Goal: Task Accomplishment & Management: Use online tool/utility

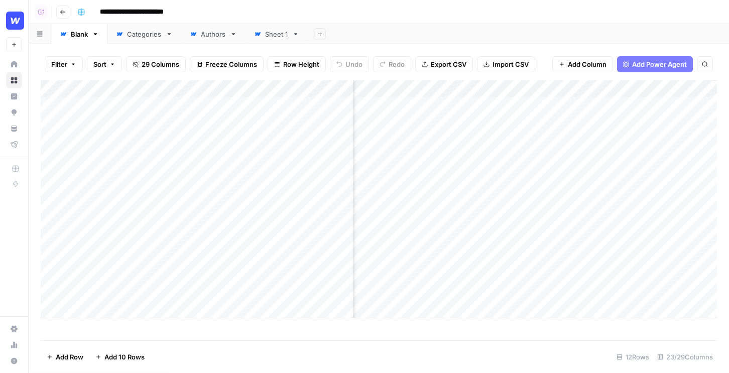
scroll to position [0, 1497]
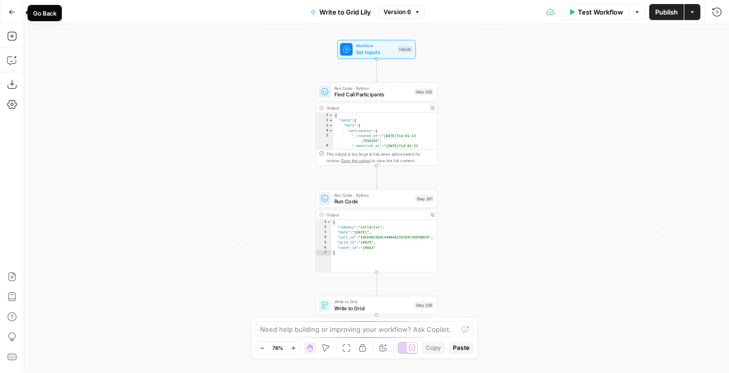
click at [12, 15] on button "Go Back" at bounding box center [12, 12] width 18 height 18
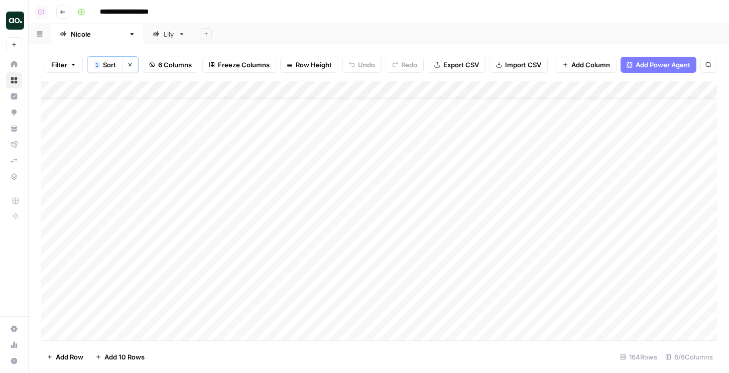
scroll to position [35, 0]
click at [544, 208] on div "Add Column" at bounding box center [379, 210] width 677 height 259
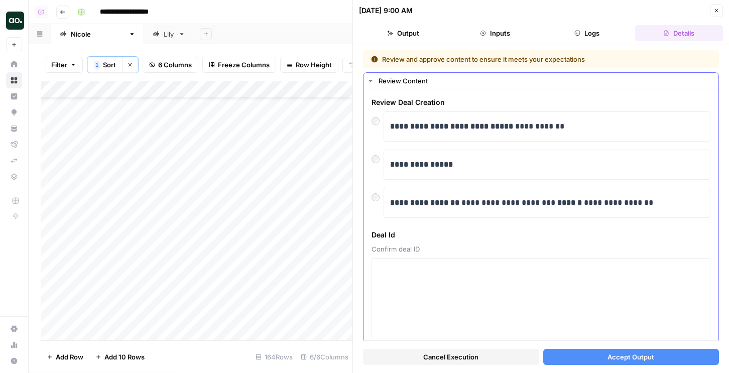
click at [375, 200] on div at bounding box center [378, 195] width 12 height 14
click at [716, 7] on button "Close" at bounding box center [716, 10] width 13 height 13
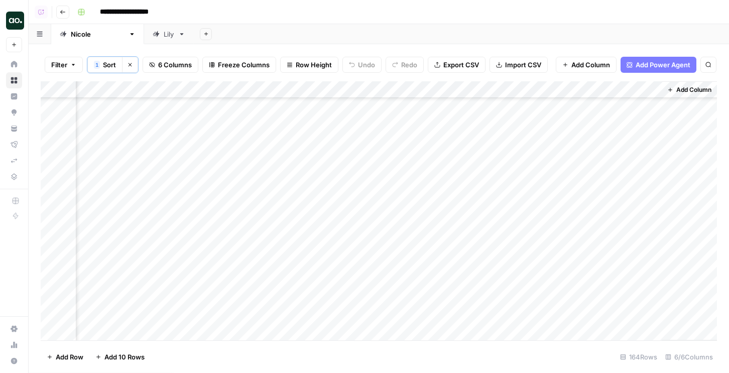
scroll to position [1223, 69]
click at [459, 249] on div "Add Column" at bounding box center [379, 210] width 677 height 259
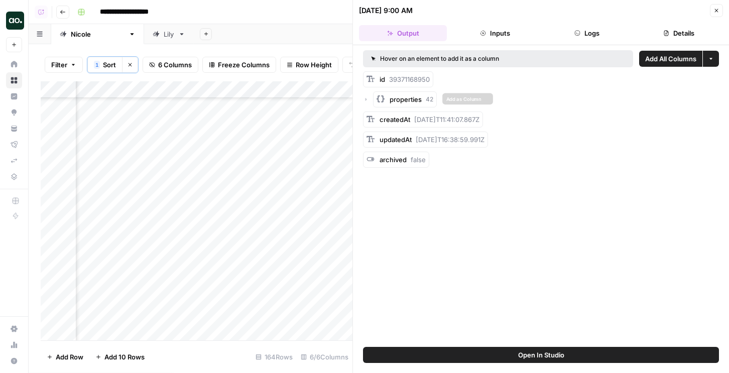
click at [367, 100] on icon "button" at bounding box center [366, 99] width 6 height 6
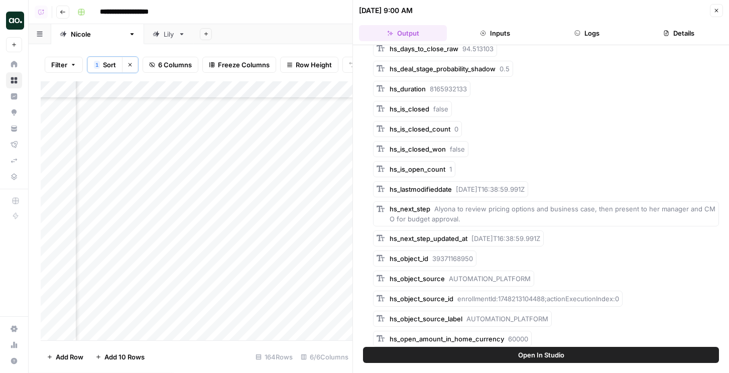
scroll to position [478, 0]
